Goal: Check status: Check status

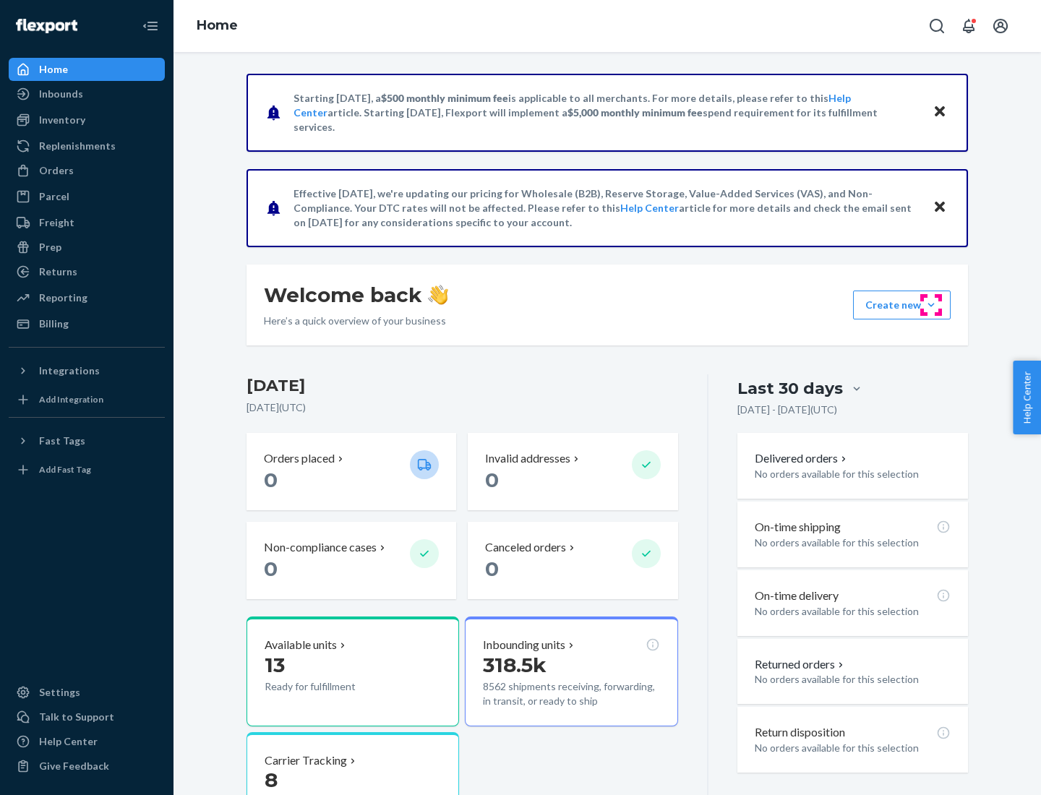
click at [931, 305] on button "Create new Create new inbound Create new order Create new product" at bounding box center [902, 305] width 98 height 29
click at [60, 94] on div "Inbounds" at bounding box center [61, 94] width 44 height 14
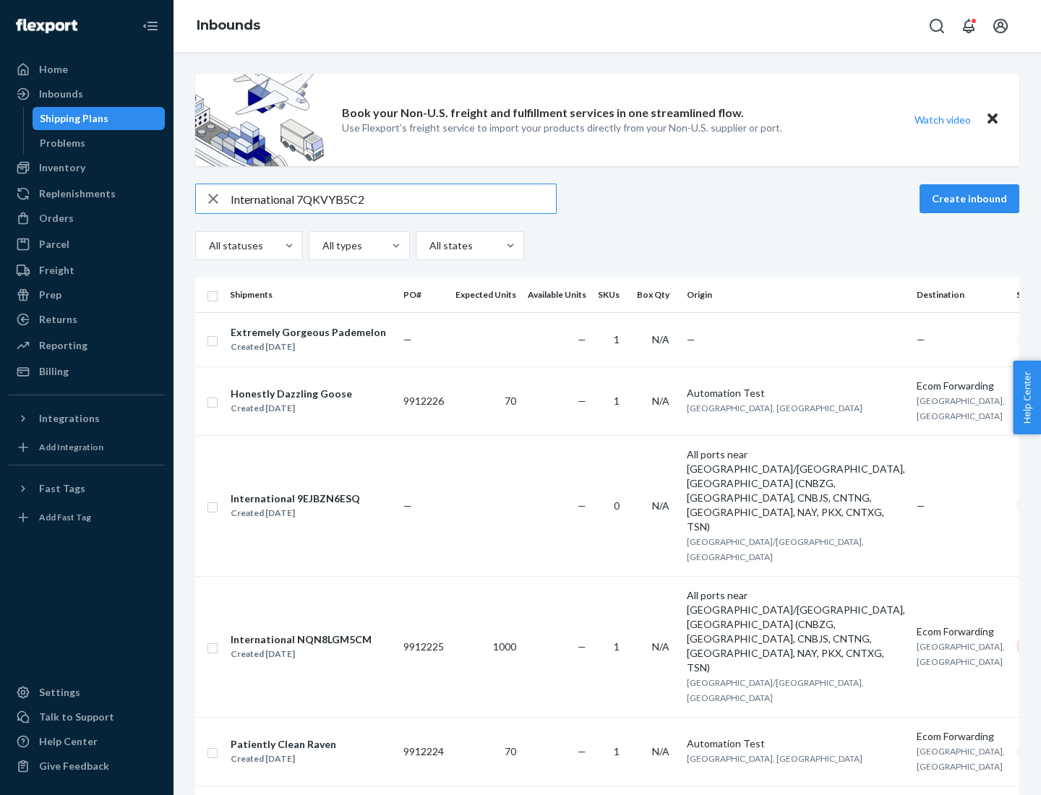
type input "International 7QKVYB5C29"
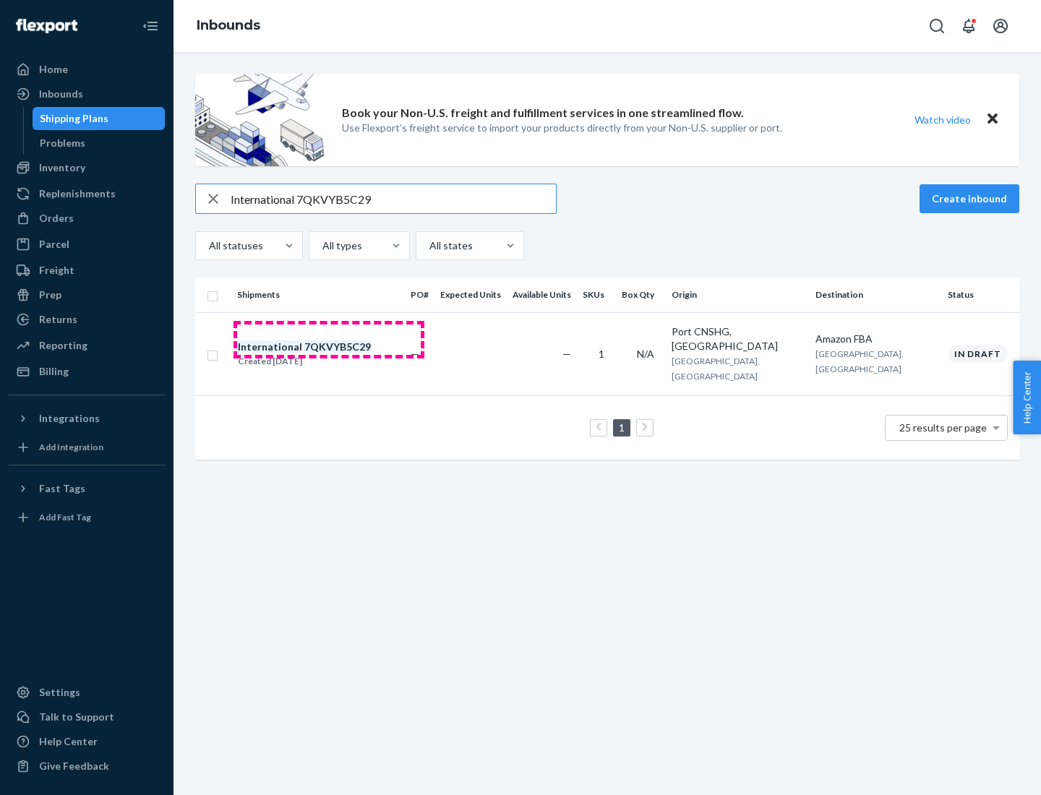
click at [329, 354] on div "Created [DATE]" at bounding box center [304, 361] width 133 height 14
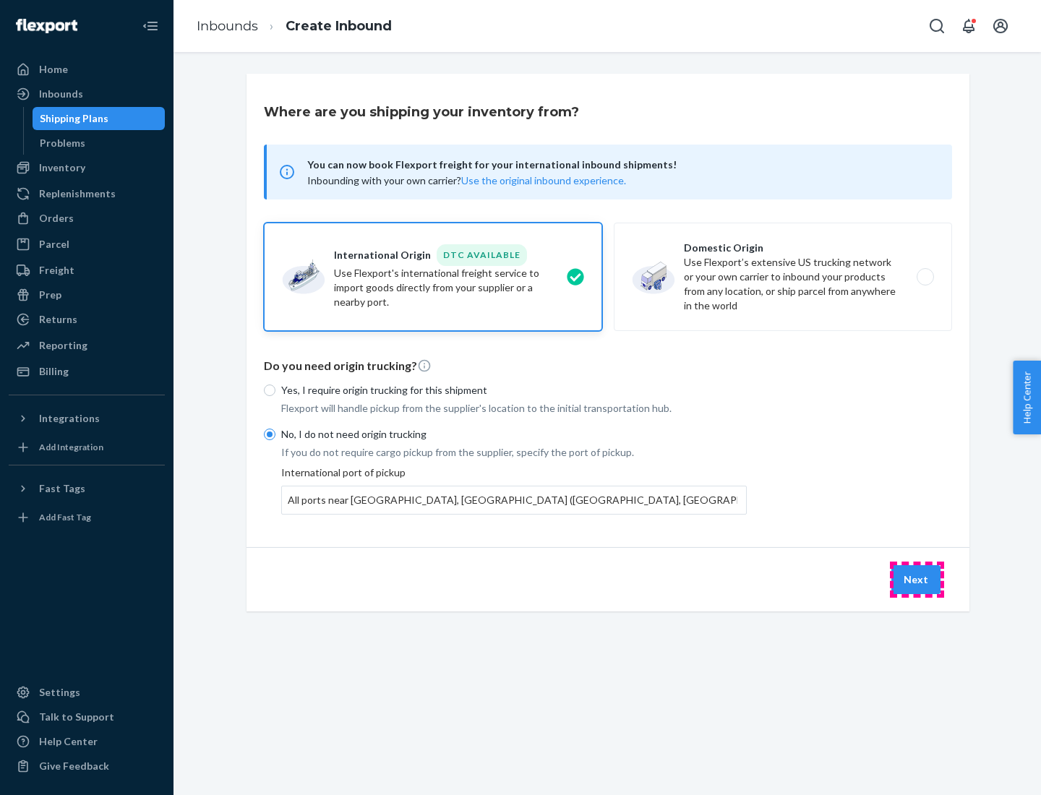
click at [917, 579] on button "Next" at bounding box center [916, 579] width 49 height 29
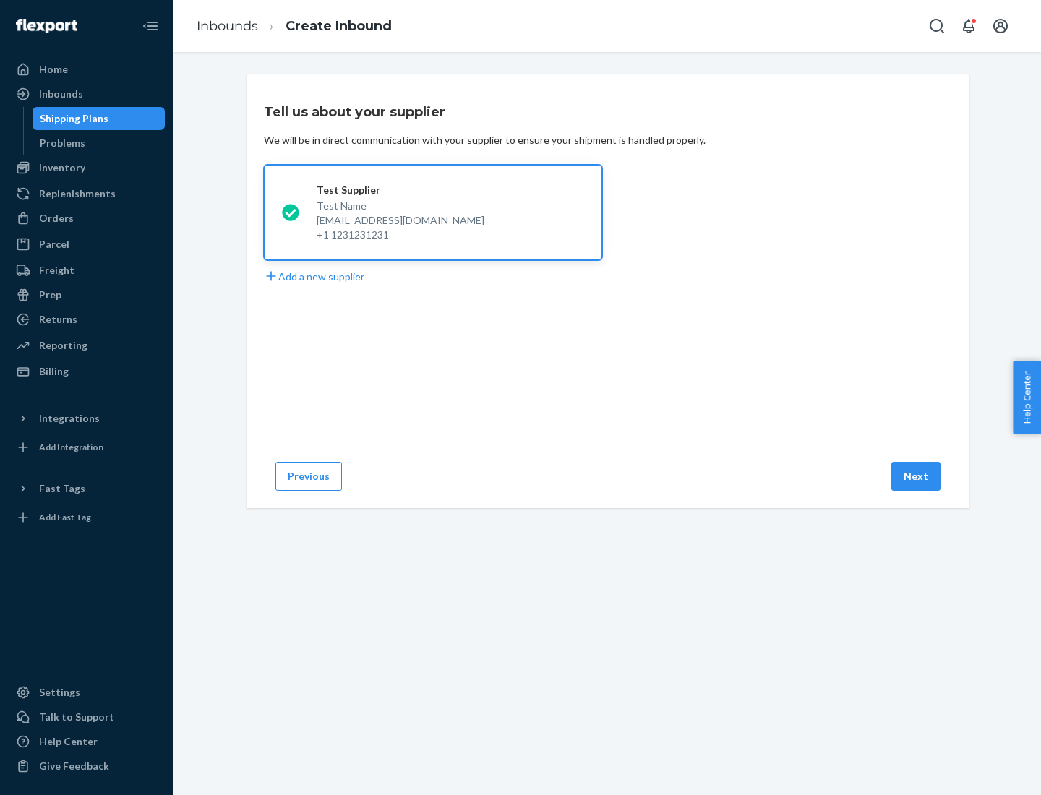
click at [917, 477] on button "Next" at bounding box center [916, 476] width 49 height 29
